Goal: Task Accomplishment & Management: Manage account settings

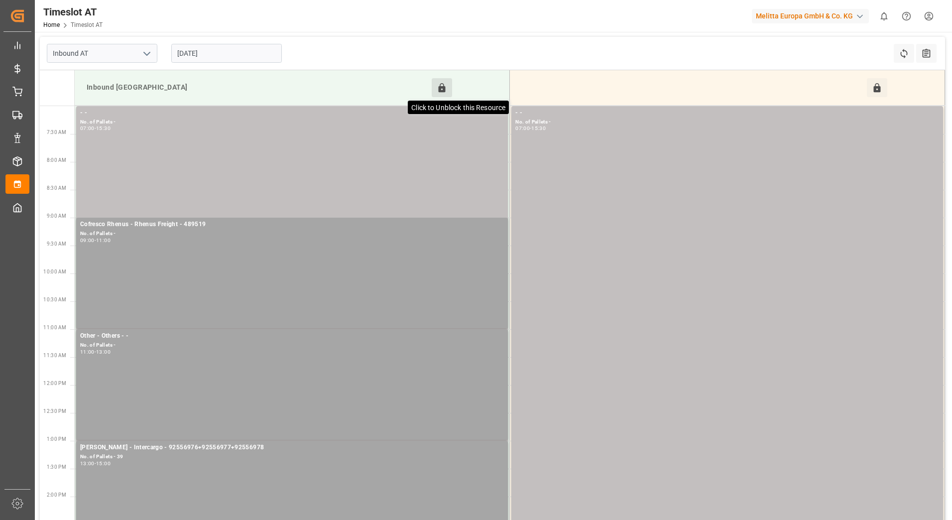
click at [441, 87] on icon at bounding box center [442, 87] width 7 height 9
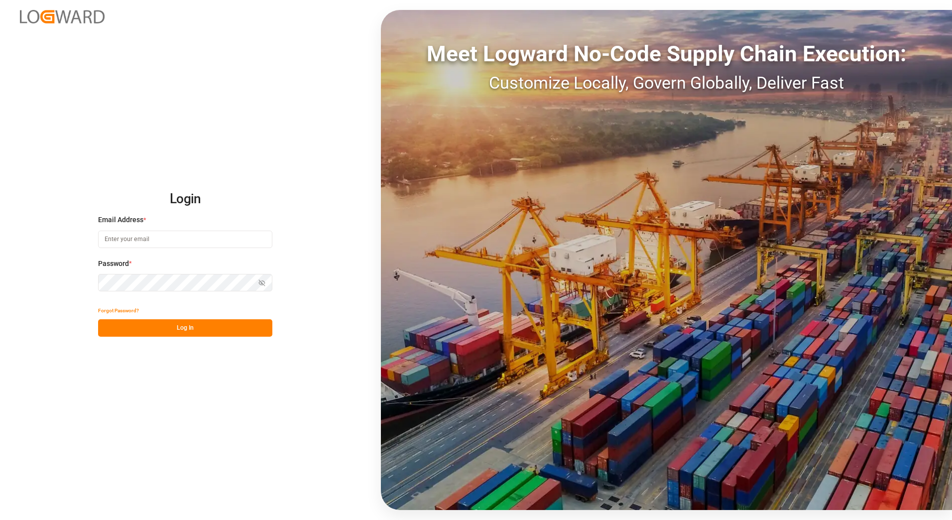
type input "[PERSON_NAME][EMAIL_ADDRESS][PERSON_NAME][DOMAIN_NAME]"
click at [153, 332] on button "Log In" at bounding box center [185, 327] width 174 height 17
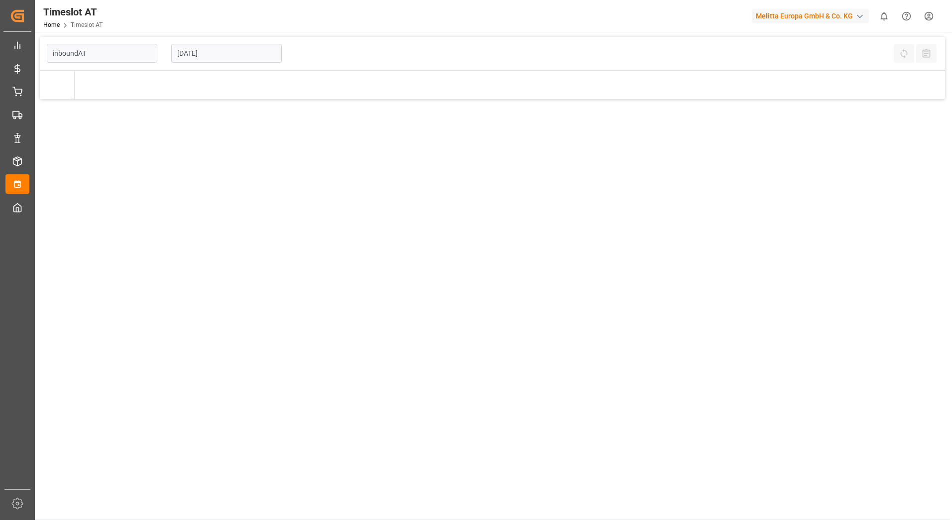
type input "Inbound AT"
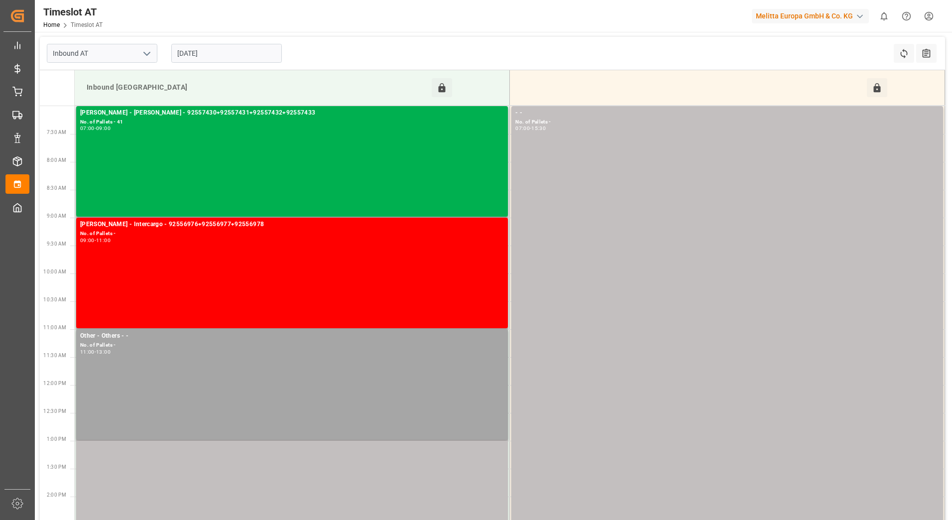
click at [247, 54] on input "[DATE]" at bounding box center [226, 53] width 111 height 19
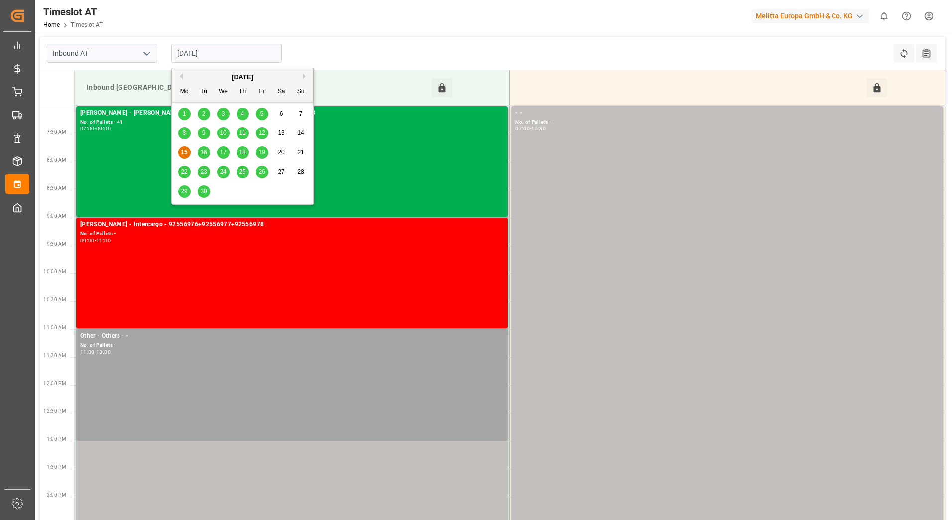
click at [224, 152] on span "17" at bounding box center [223, 152] width 6 height 7
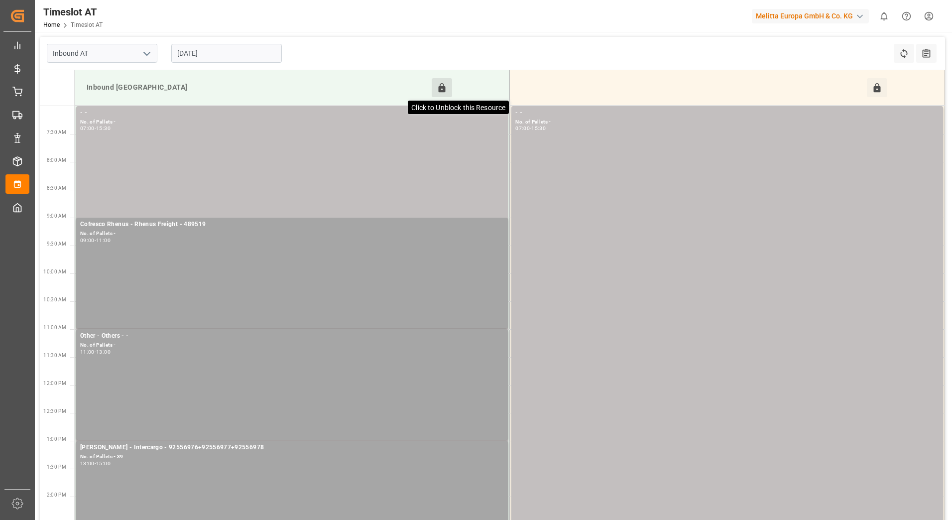
click at [440, 88] on icon at bounding box center [442, 87] width 7 height 9
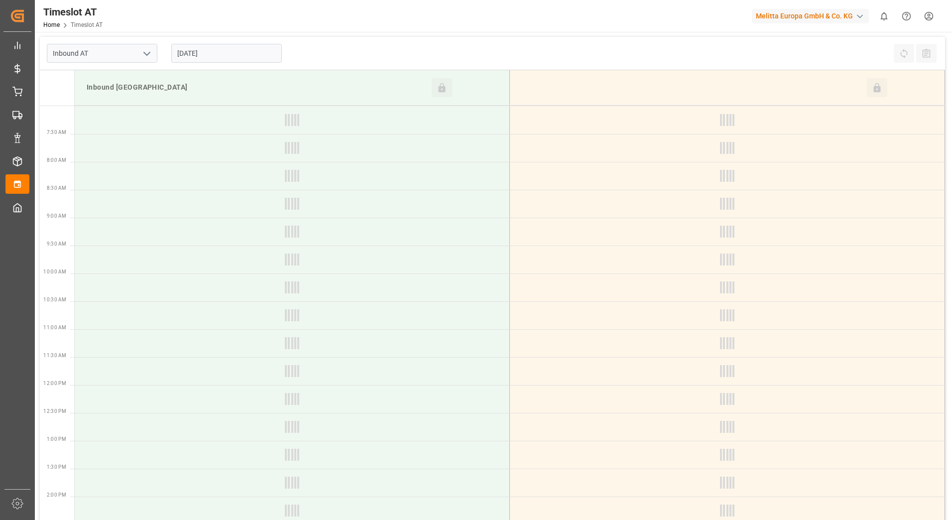
click at [239, 54] on input "17-09-2025" at bounding box center [226, 53] width 111 height 19
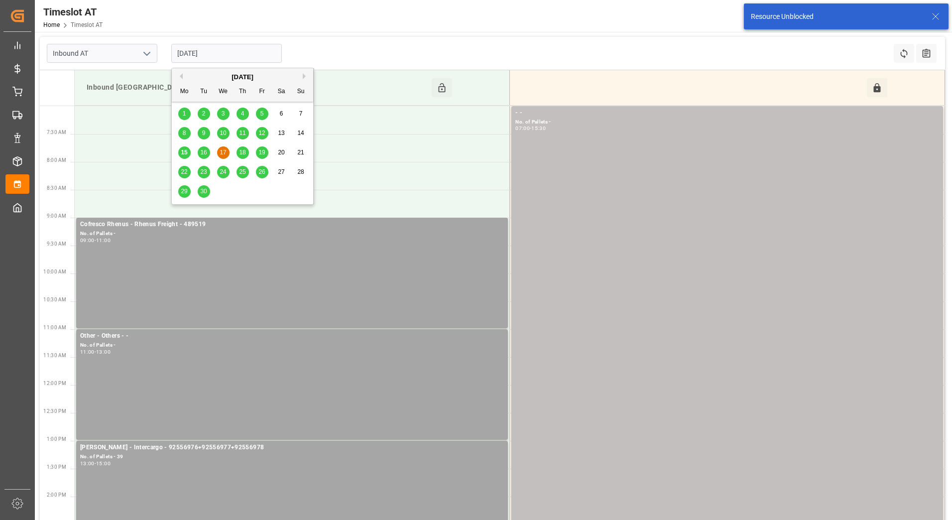
click at [244, 150] on span "18" at bounding box center [242, 152] width 6 height 7
type input "18-09-2025"
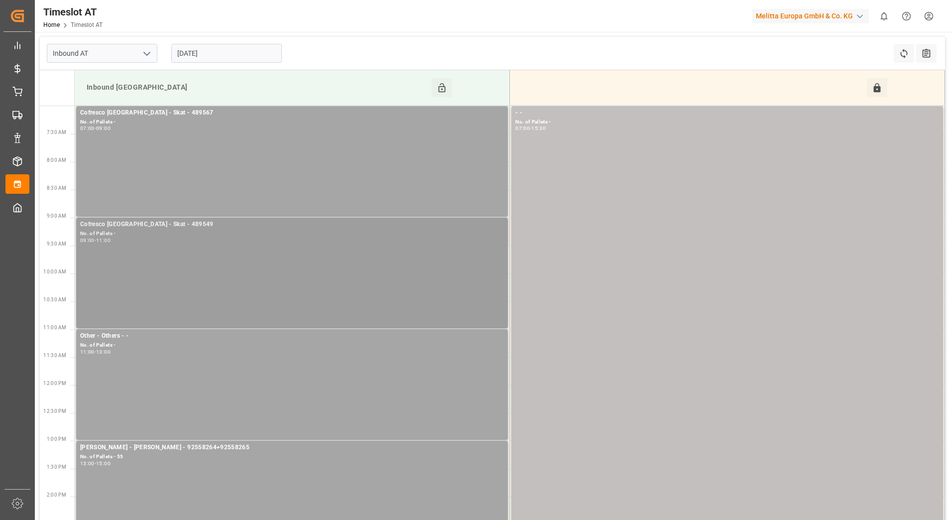
click at [260, 252] on div "Cofresco Poland - Skat - 489549 No. of Pallets - 09:00 - 11:00" at bounding box center [292, 273] width 424 height 107
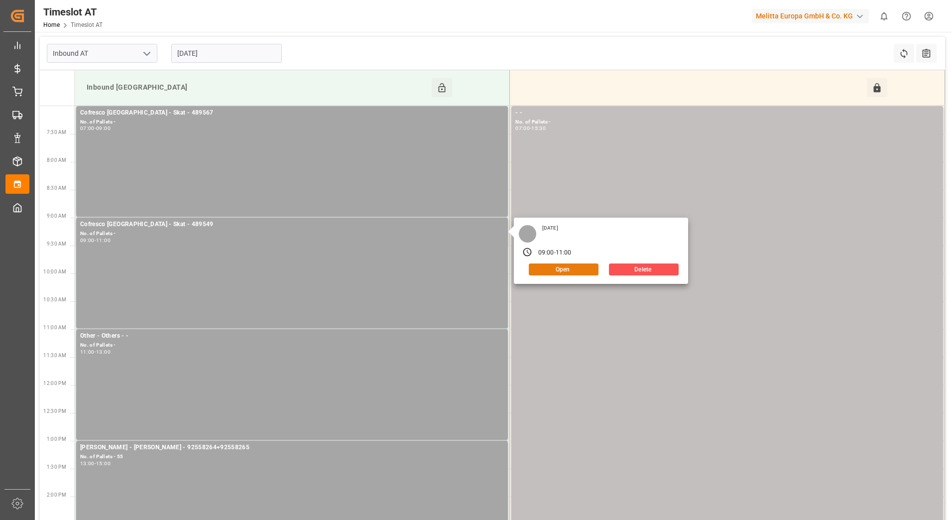
click at [569, 269] on button "Open" at bounding box center [564, 269] width 70 height 12
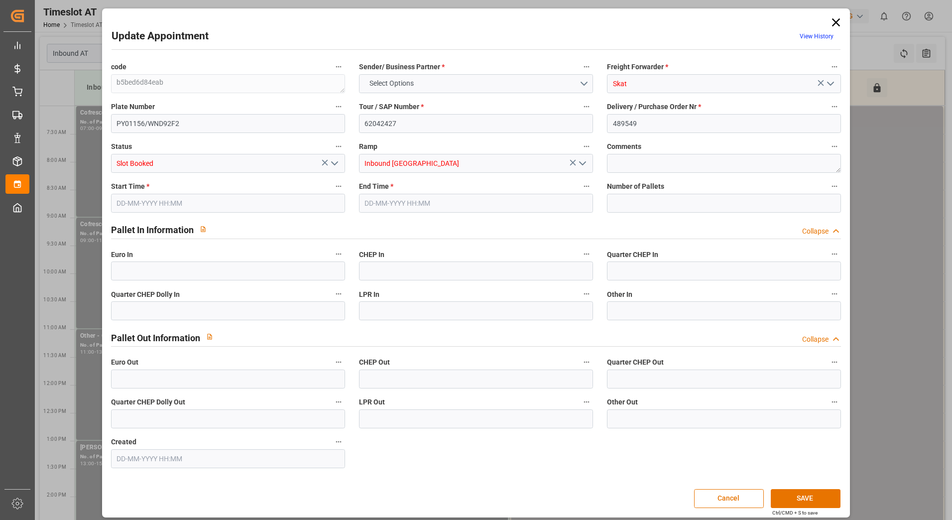
type input "0"
type input "18-09-2025 09:00"
type input "18-09-2025 11:00"
type input "12-09-2025 06:57"
click at [307, 197] on input "18-09-2025 09:00" at bounding box center [228, 203] width 234 height 19
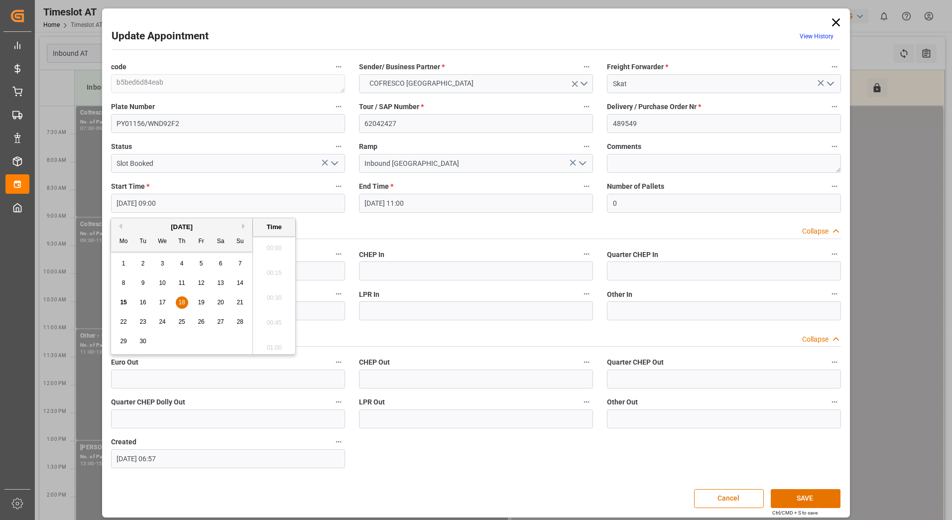
scroll to position [850, 0]
click at [157, 302] on div "17" at bounding box center [162, 303] width 12 height 12
click at [264, 292] on li "07:00" at bounding box center [274, 294] width 42 height 25
type input "17-09-2025 07:00"
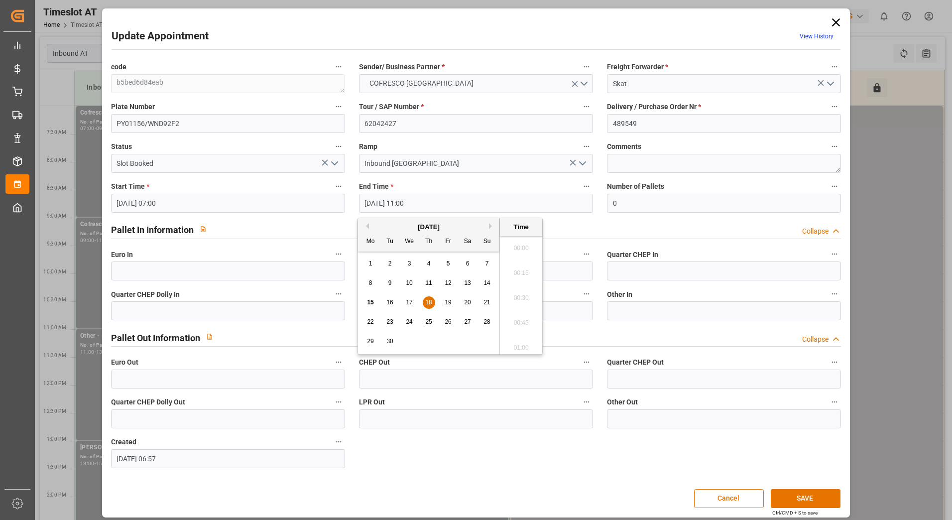
click at [398, 201] on input "18-09-2025 11:00" at bounding box center [476, 203] width 234 height 19
click at [409, 302] on span "17" at bounding box center [409, 302] width 6 height 7
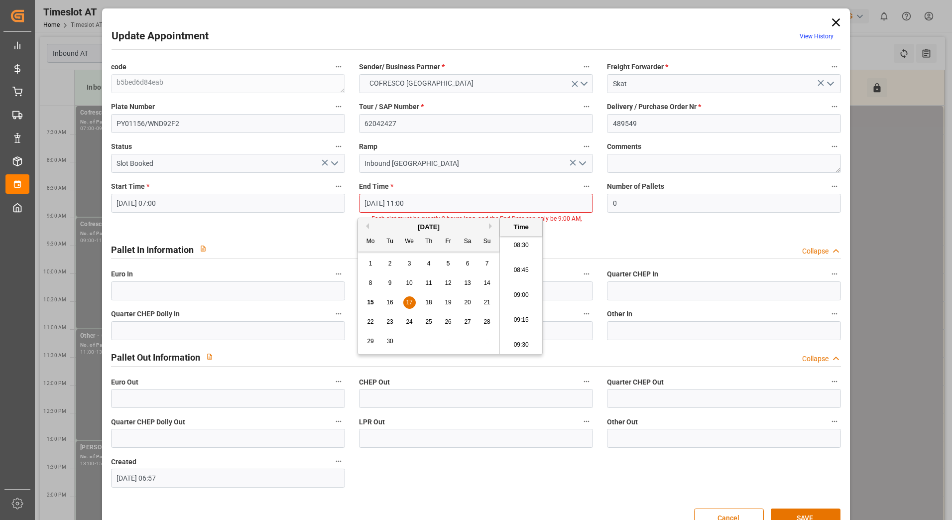
scroll to position [850, 0]
click at [521, 295] on li "09:00" at bounding box center [521, 294] width 42 height 25
type input "17-09-2025 09:00"
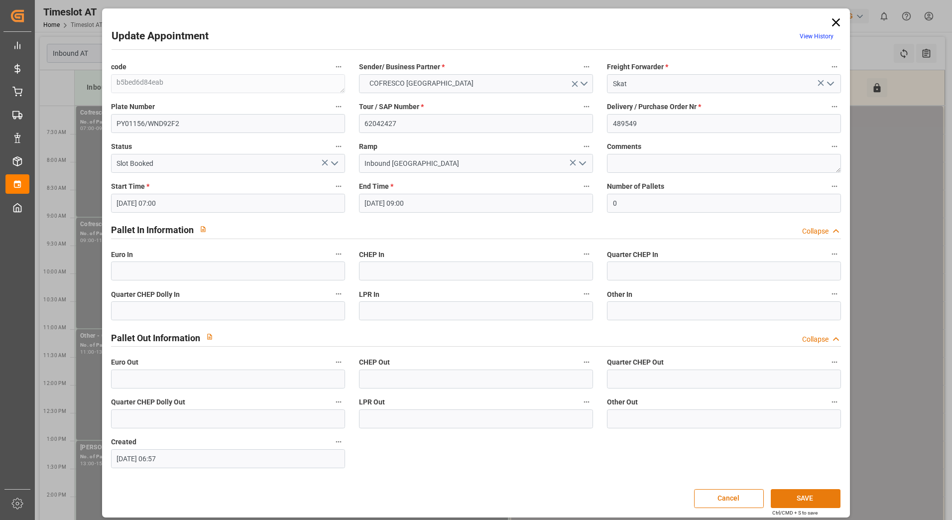
click at [807, 497] on button "SAVE" at bounding box center [806, 498] width 70 height 19
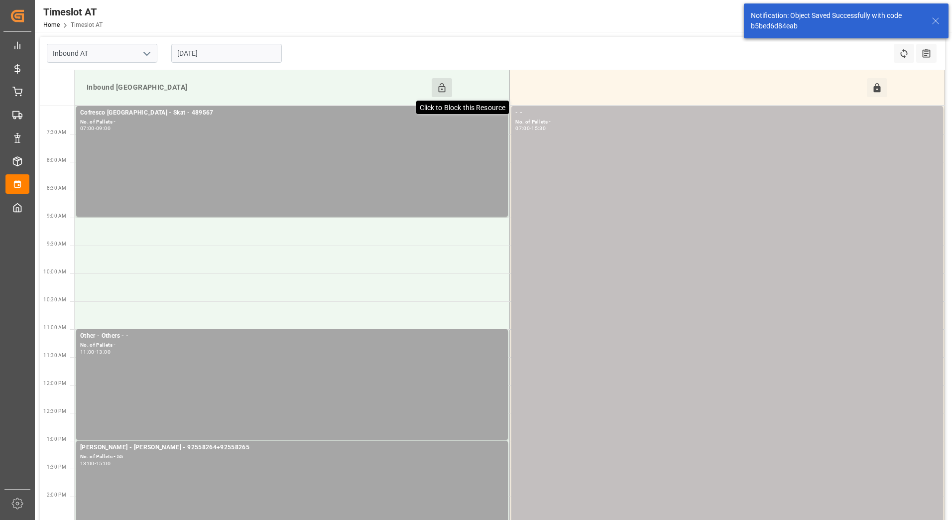
click at [442, 87] on icon at bounding box center [442, 87] width 7 height 9
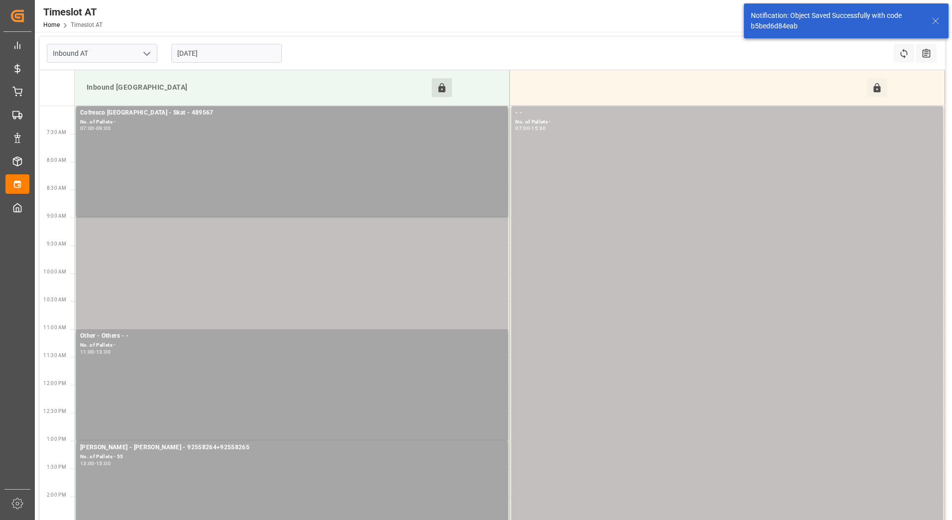
click at [228, 53] on input "18-09-2025" at bounding box center [226, 53] width 111 height 19
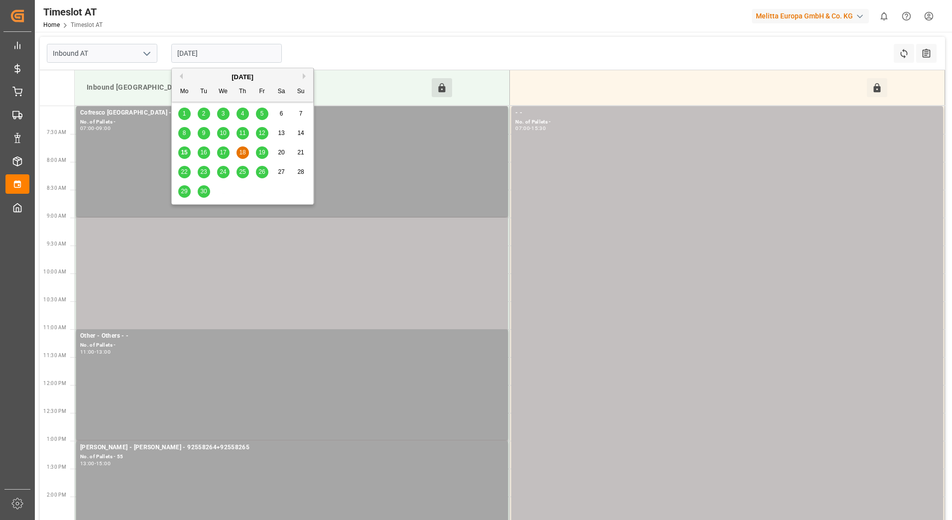
click at [224, 150] on span "17" at bounding box center [223, 152] width 6 height 7
type input "17-09-2025"
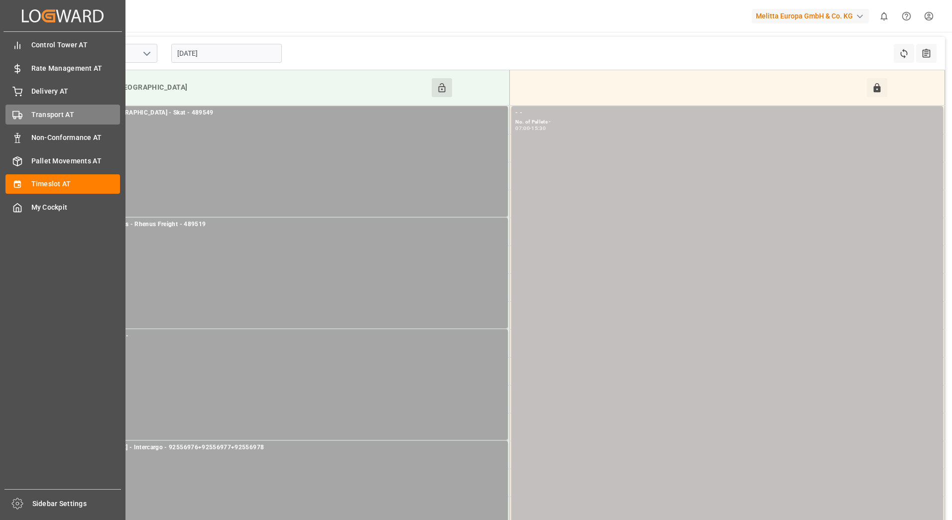
click at [36, 112] on span "Transport AT" at bounding box center [75, 115] width 89 height 10
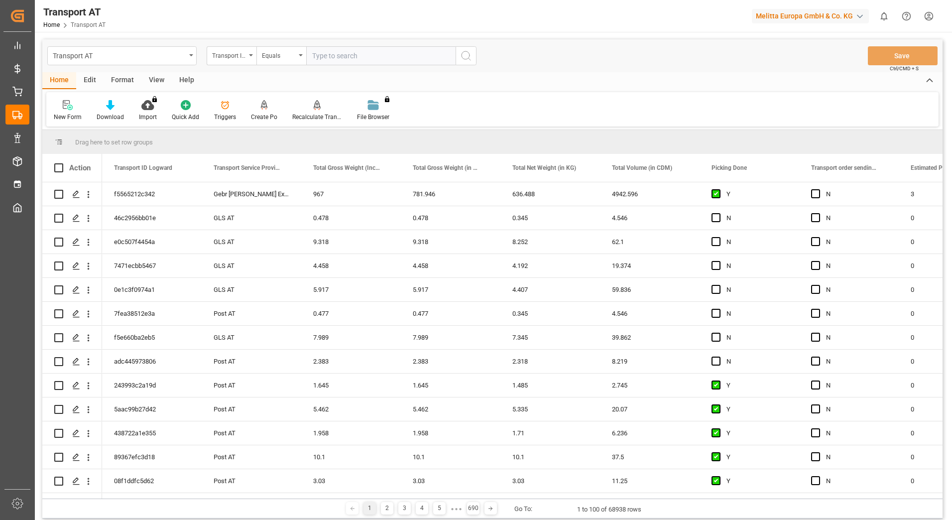
click at [245, 58] on div "Transport ID Logward" at bounding box center [229, 54] width 34 height 11
type input "do"
click at [182, 84] on div "Help" at bounding box center [187, 80] width 30 height 17
click at [158, 80] on div "View" at bounding box center [156, 80] width 30 height 17
click at [70, 112] on div "Default" at bounding box center [63, 116] width 19 height 9
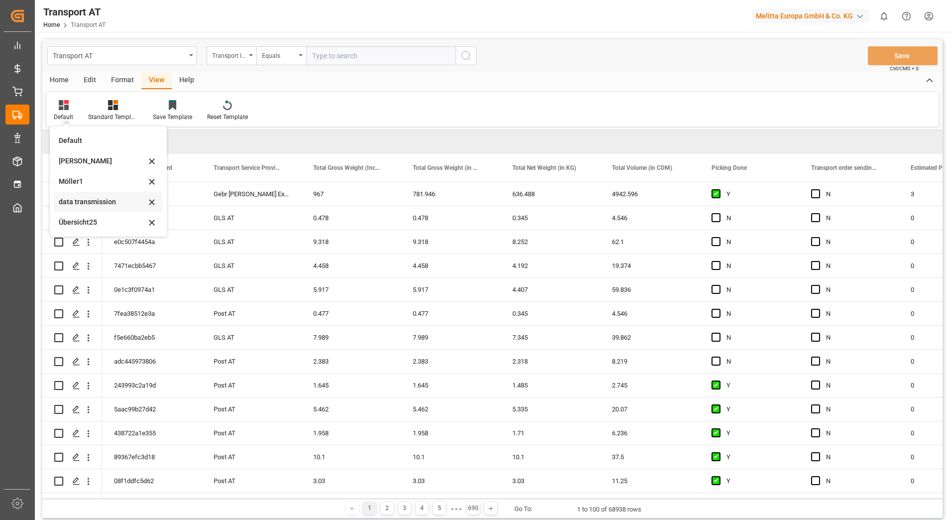
click at [88, 204] on div "data transmission" at bounding box center [102, 202] width 87 height 10
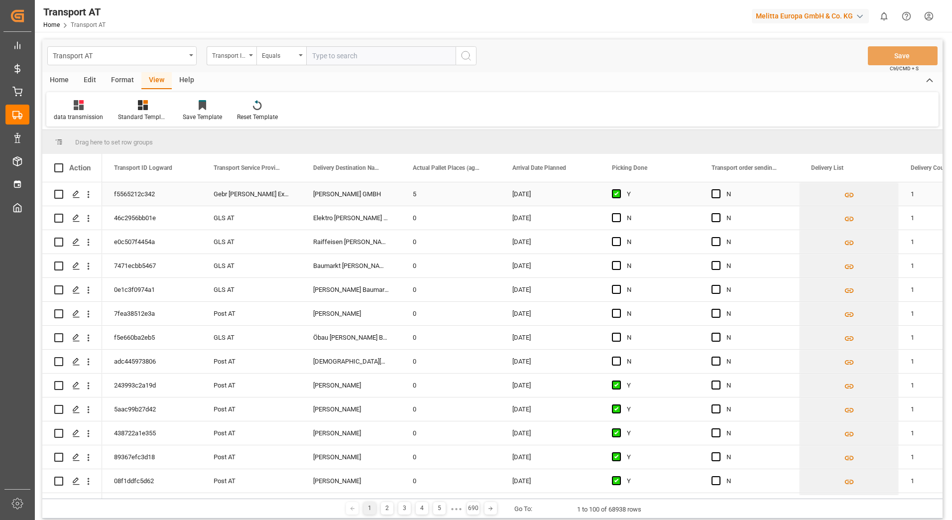
click at [138, 192] on div "f5565212c342" at bounding box center [152, 193] width 100 height 23
click at [72, 196] on icon "Press SPACE to select this row." at bounding box center [76, 194] width 8 height 8
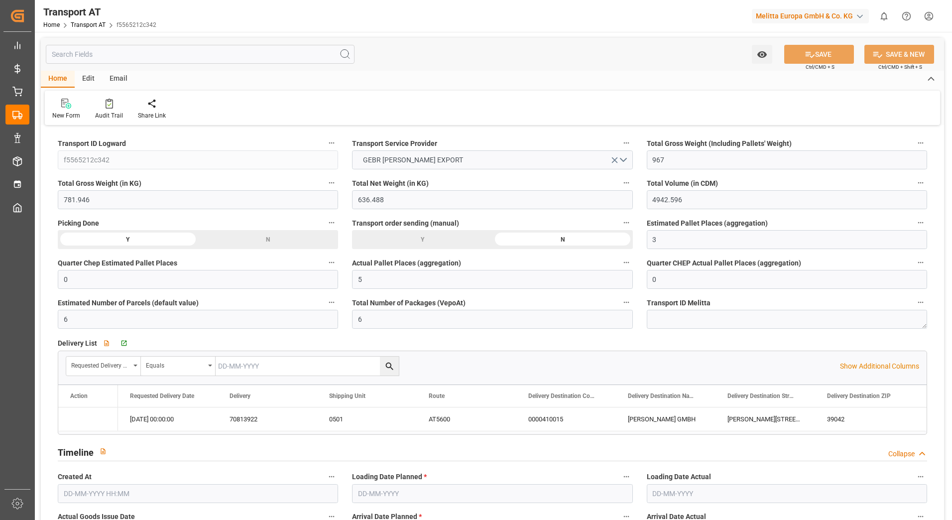
type input "11-09-2025 13:34"
type input "12-09-2025"
type input "17-09-2025"
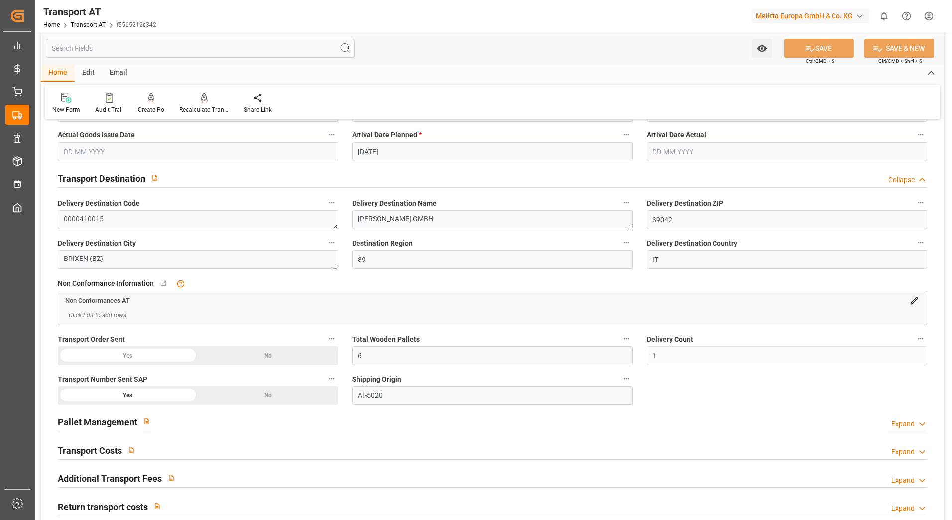
scroll to position [398, 0]
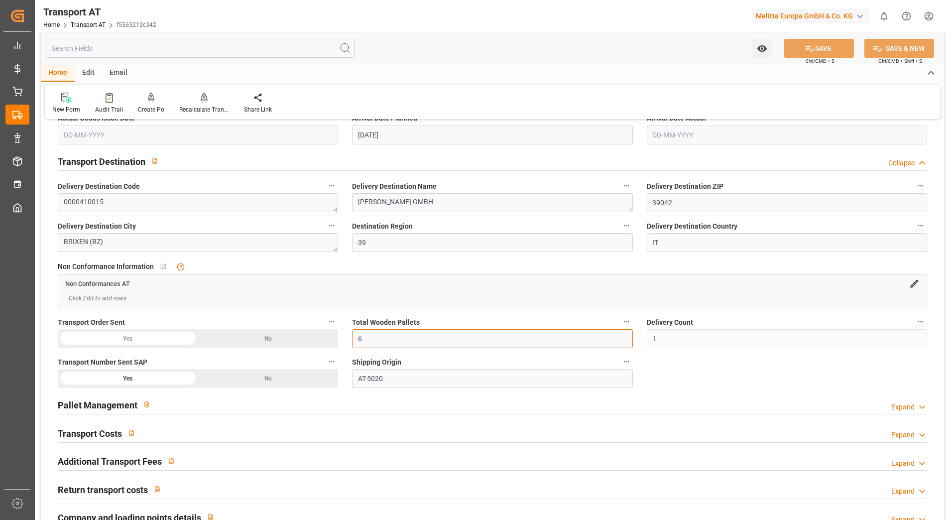
drag, startPoint x: 388, startPoint y: 336, endPoint x: 356, endPoint y: 341, distance: 32.3
click at [356, 341] on input "6" at bounding box center [492, 338] width 280 height 19
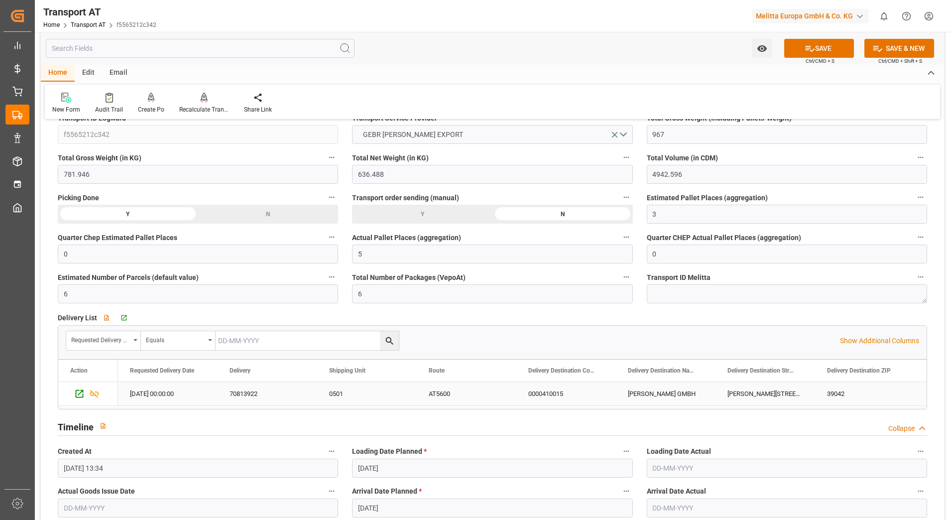
scroll to position [0, 0]
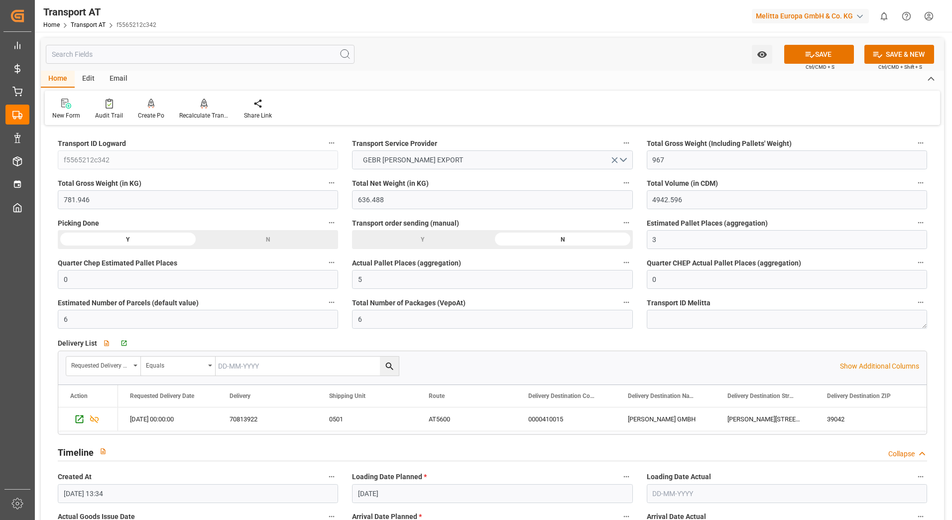
type input "5"
drag, startPoint x: 351, startPoint y: 282, endPoint x: 335, endPoint y: 281, distance: 16.4
click at [831, 55] on button "SAVE" at bounding box center [819, 54] width 70 height 19
type input "5"
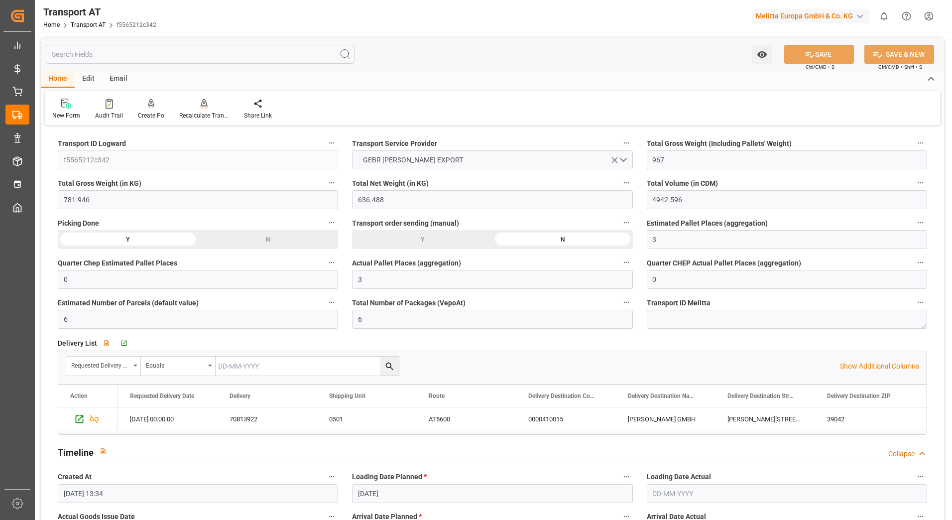
type input "6"
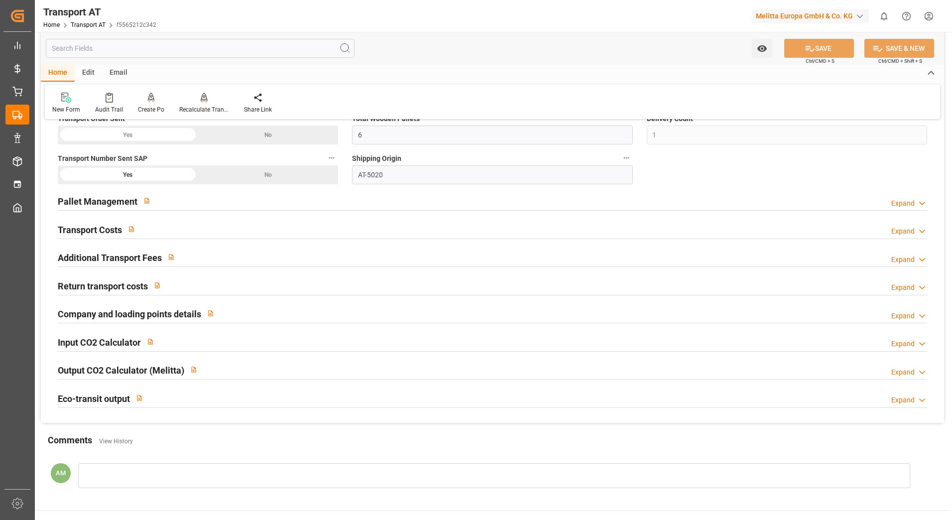
scroll to position [307, 0]
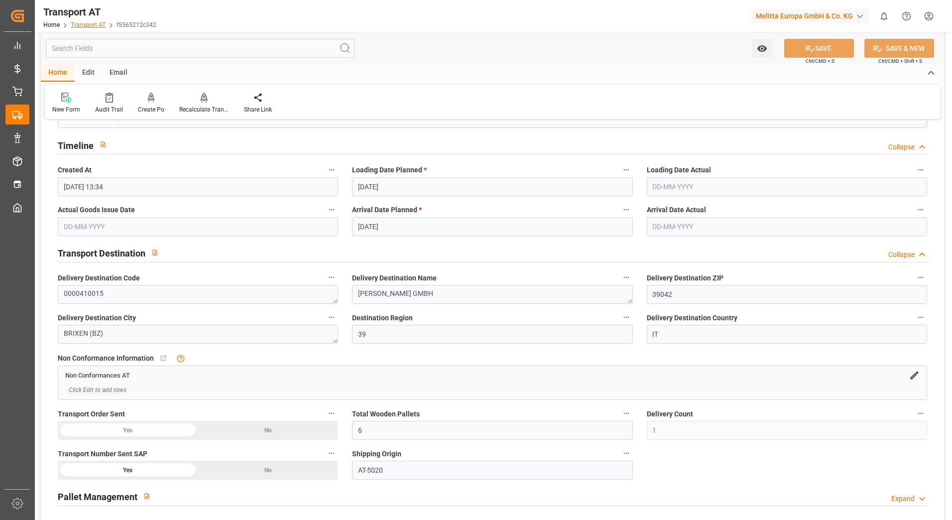
click at [90, 27] on link "Transport AT" at bounding box center [88, 24] width 35 height 7
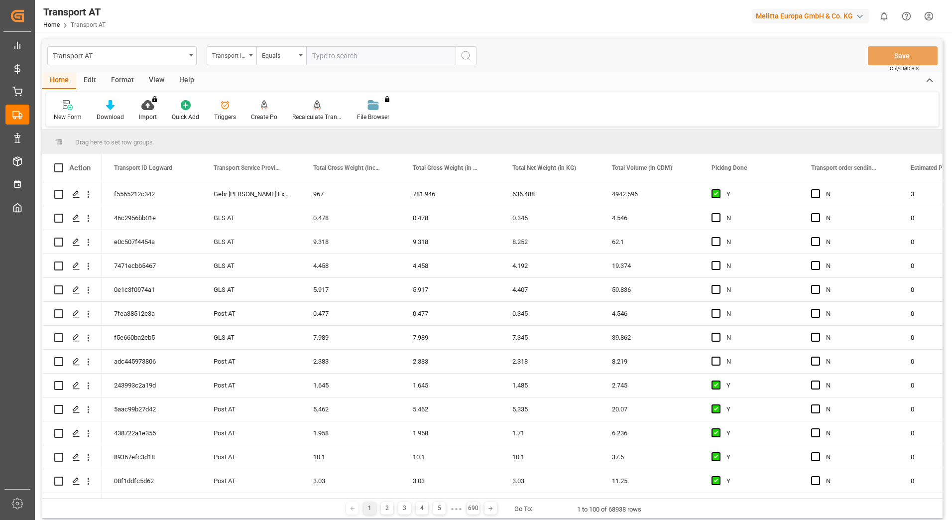
click at [159, 78] on div "View" at bounding box center [156, 80] width 30 height 17
click at [69, 107] on div at bounding box center [63, 105] width 19 height 10
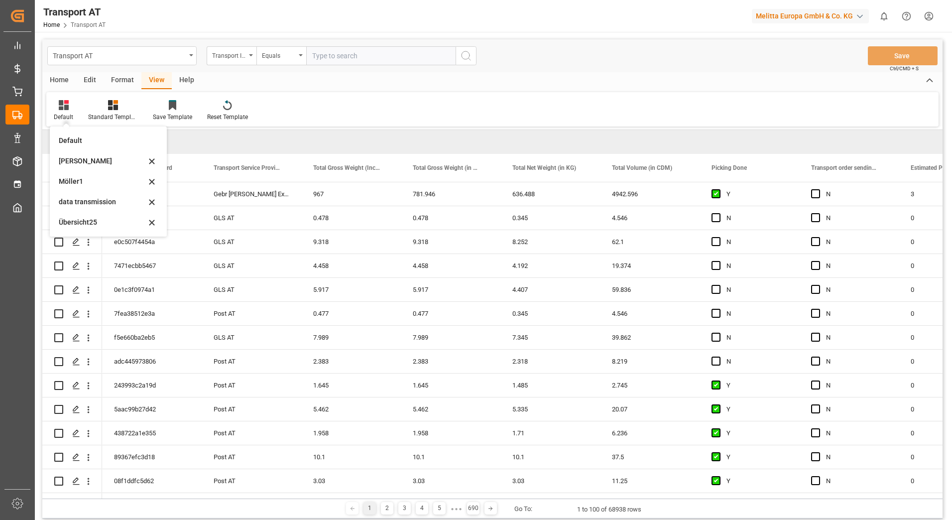
click at [107, 198] on div "data transmission" at bounding box center [108, 202] width 109 height 20
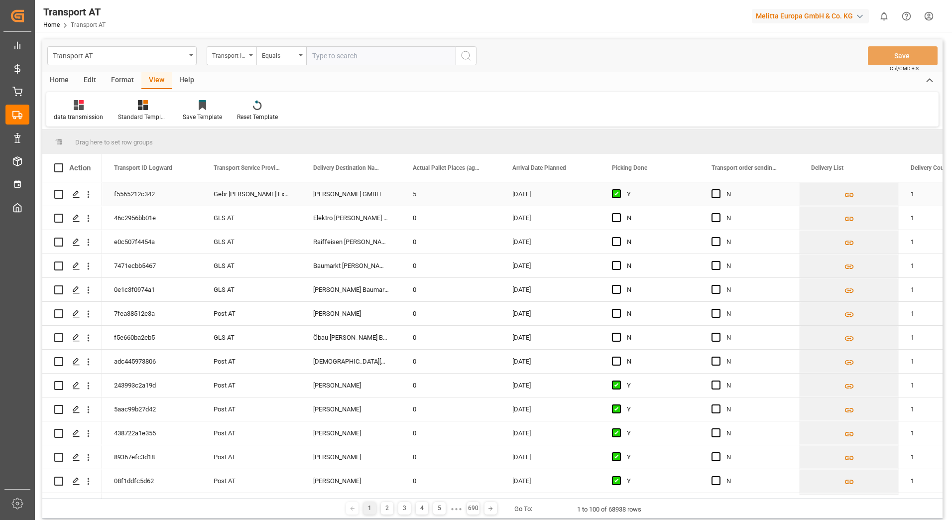
click at [418, 194] on div "5" at bounding box center [451, 193] width 100 height 23
click at [419, 195] on div "5" at bounding box center [451, 193] width 100 height 23
click at [429, 202] on input "5" at bounding box center [451, 199] width 84 height 19
type input "3"
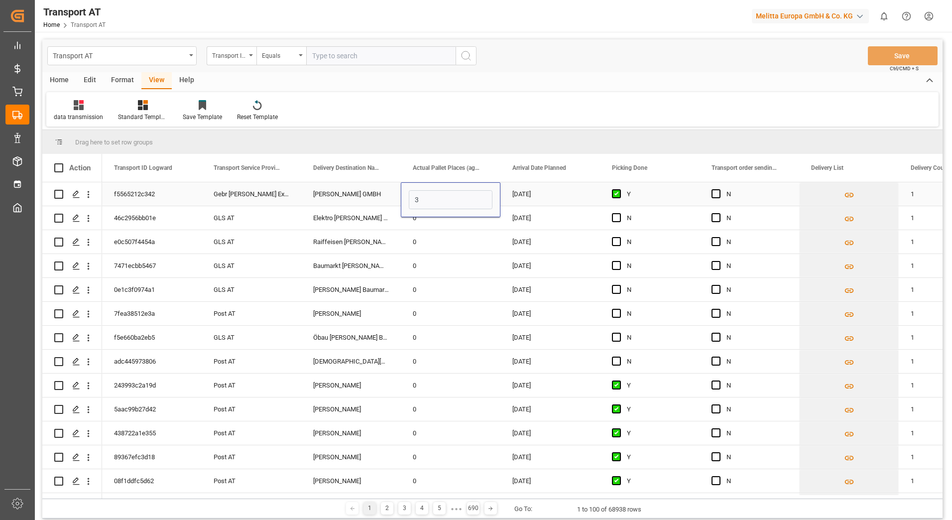
click at [546, 191] on div "17-09-2025" at bounding box center [550, 193] width 100 height 23
click at [715, 192] on span "Press SPACE to select this row." at bounding box center [715, 193] width 9 height 9
click at [719, 189] on input "Press SPACE to select this row." at bounding box center [719, 189] width 0 height 0
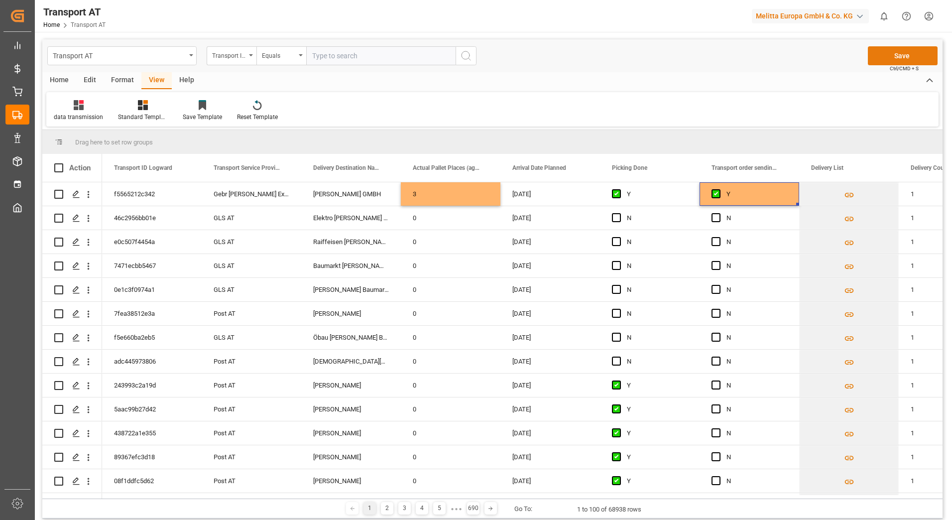
click at [885, 54] on button "Save" at bounding box center [903, 55] width 70 height 19
